Goal: Navigation & Orientation: Go to known website

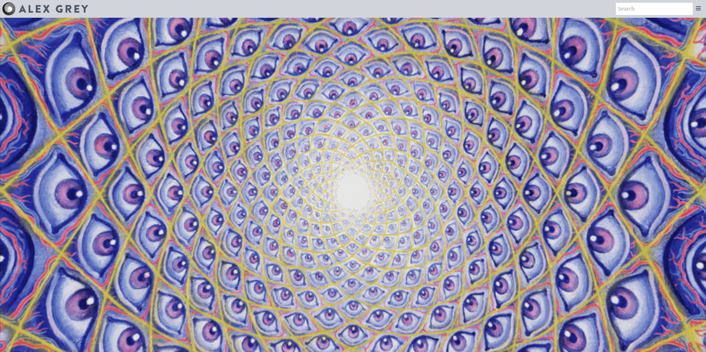
click at [129, 92] on video "Your browser does not support the video tag." at bounding box center [353, 194] width 706 height 397
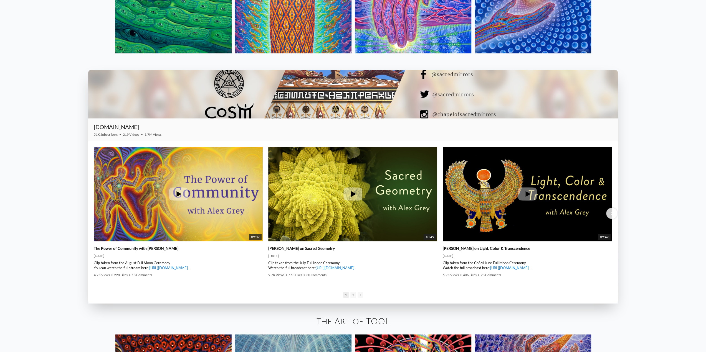
scroll to position [998, 0]
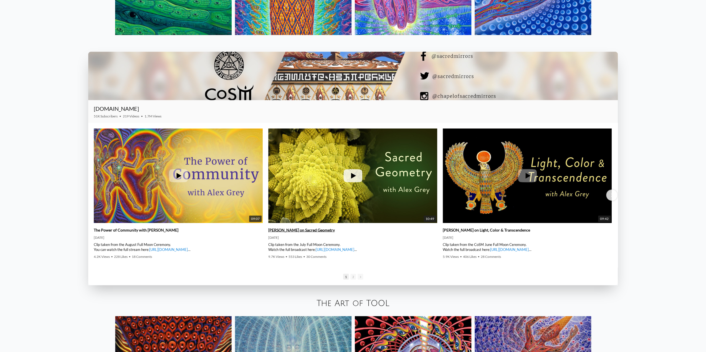
click at [353, 177] on icon at bounding box center [353, 176] width 5 height 6
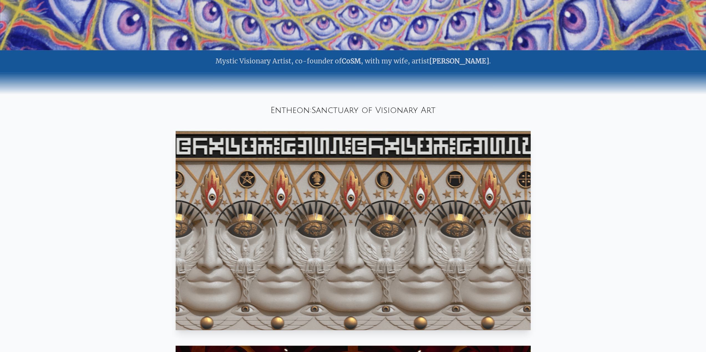
scroll to position [196, 0]
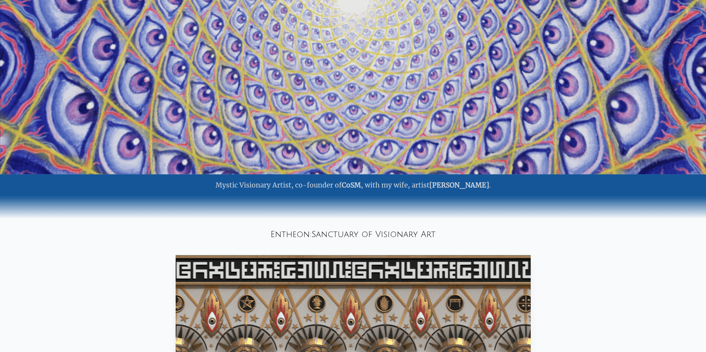
click at [359, 184] on link "CoSM" at bounding box center [351, 185] width 19 height 9
